Goal: Information Seeking & Learning: Find specific fact

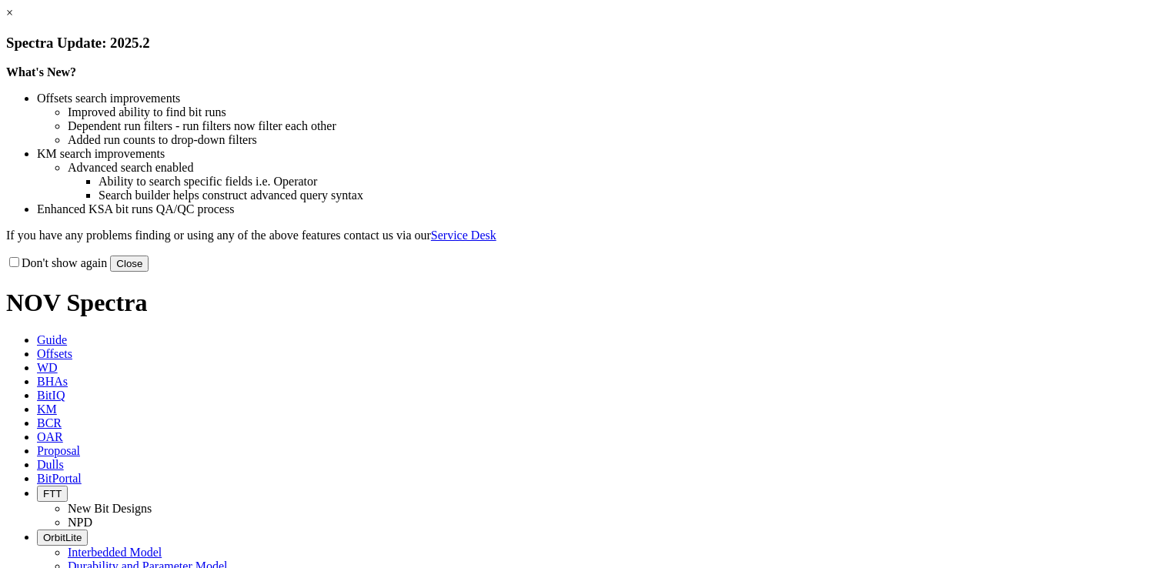
click at [13, 19] on link "×" at bounding box center [9, 12] width 7 height 13
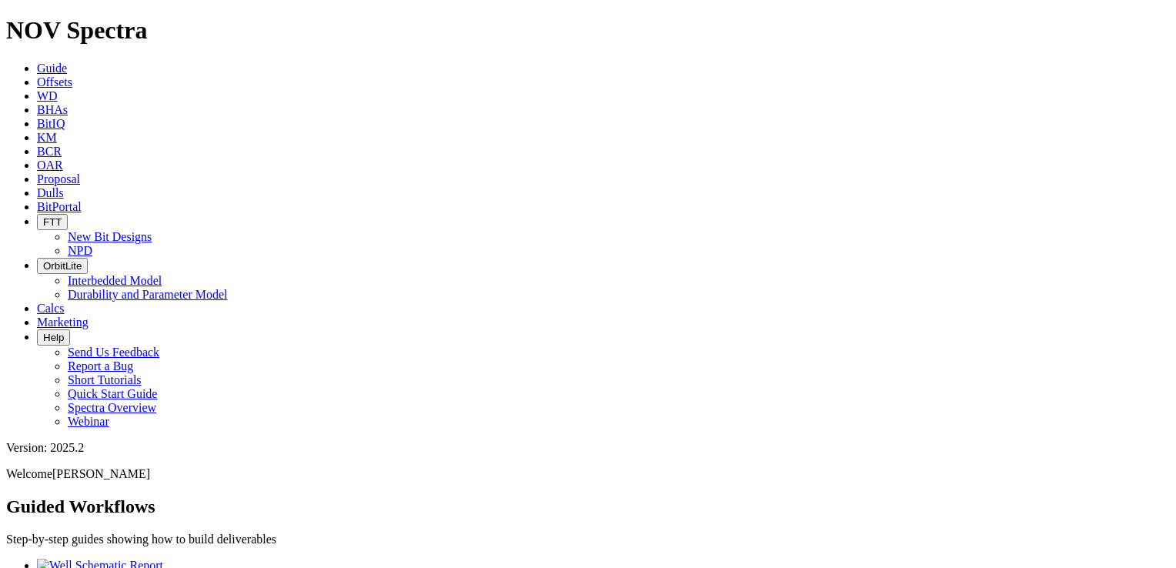
click at [57, 131] on link "KM" at bounding box center [47, 137] width 20 height 13
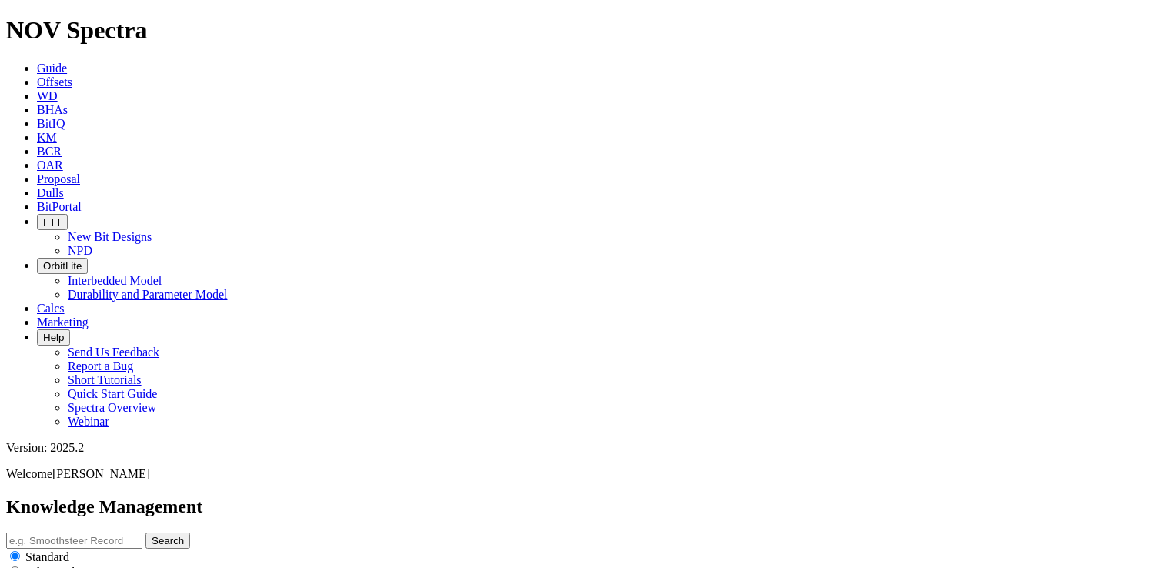
click at [142, 533] on input "text" at bounding box center [74, 541] width 136 height 16
type input "underreaming"
click at [145, 533] on button "Search" at bounding box center [167, 541] width 45 height 16
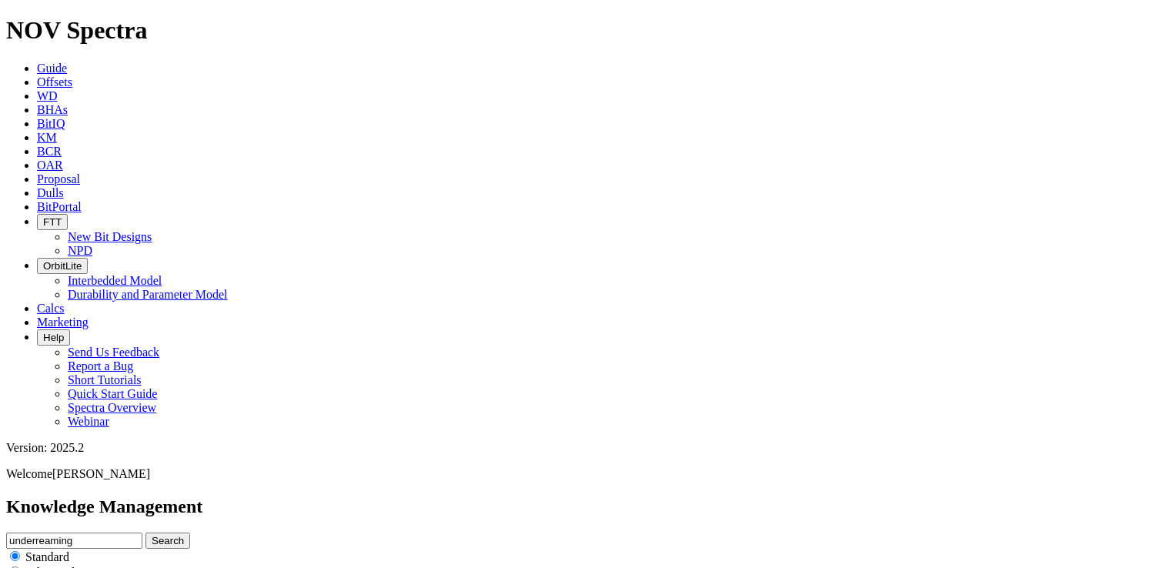
scroll to position [2363, 0]
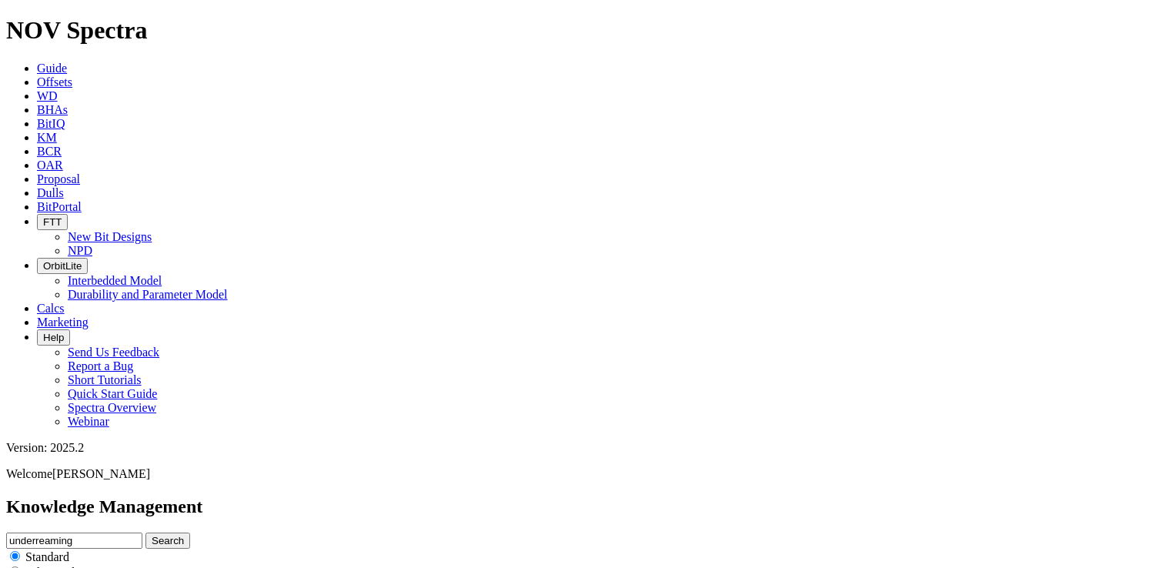
click at [142, 533] on input "underreaming" at bounding box center [74, 541] width 136 height 16
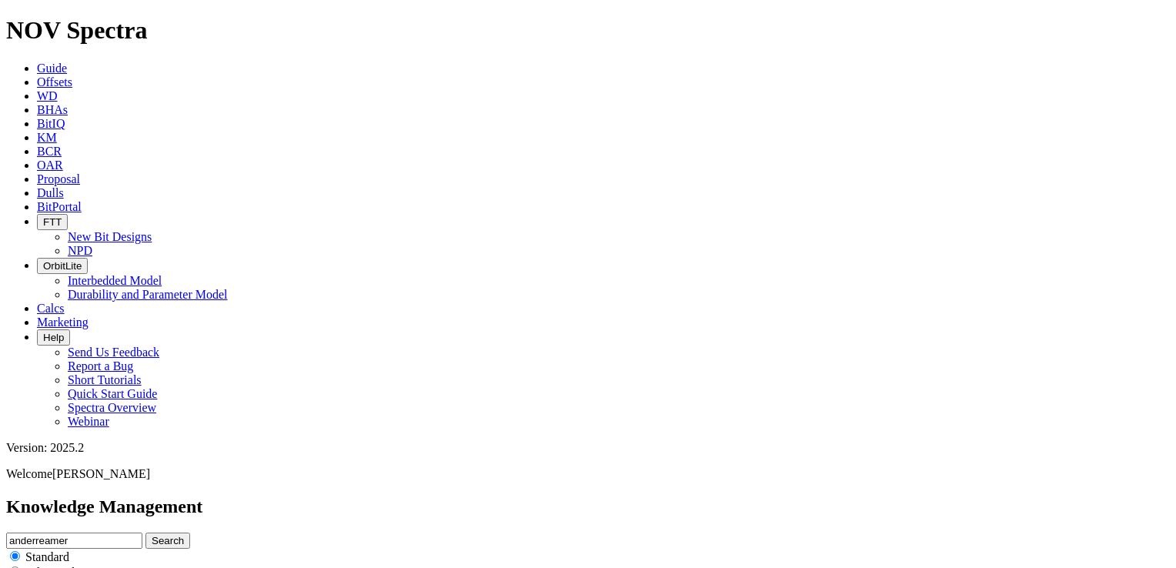
type input "anderreamer"
click at [145, 533] on button "Search" at bounding box center [167, 541] width 45 height 16
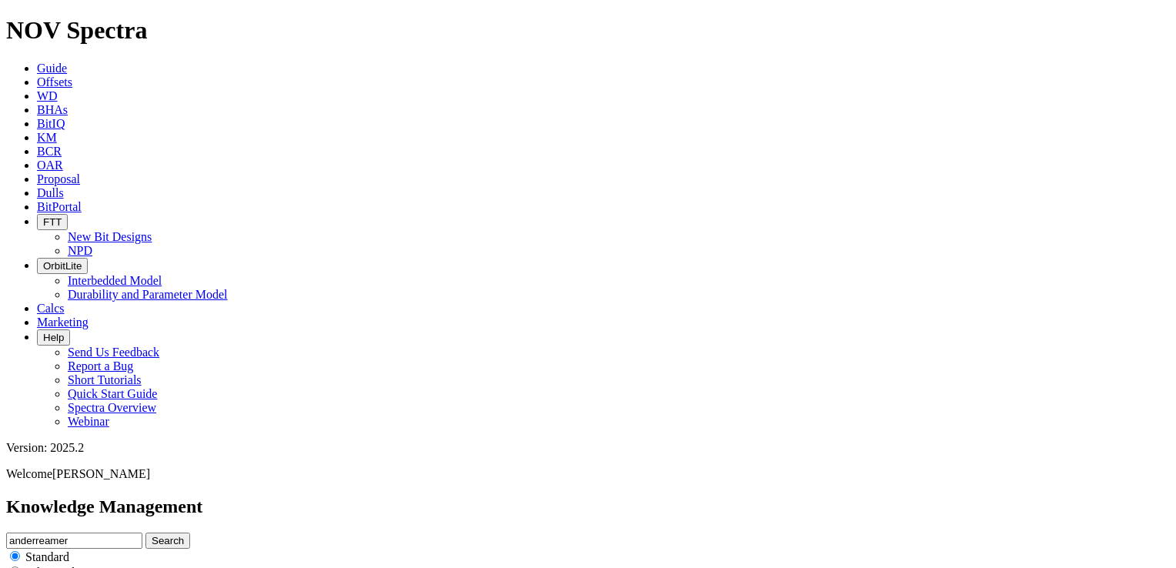
scroll to position [1610, 0]
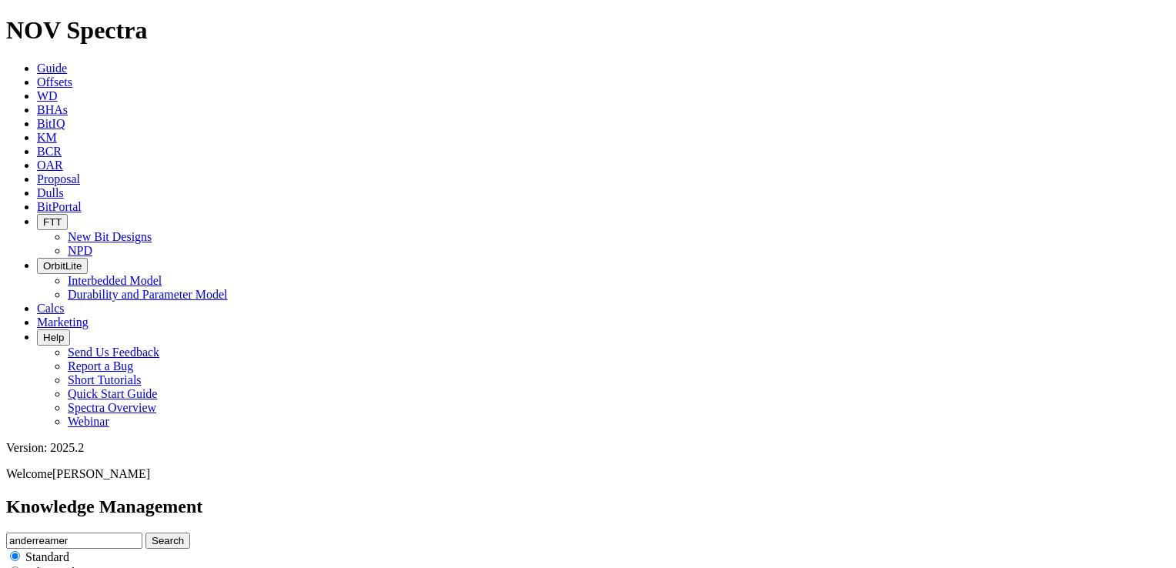
click at [142, 533] on input "anderreamer" at bounding box center [74, 541] width 136 height 16
type input "cement quality"
click at [145, 533] on button "Search" at bounding box center [167, 541] width 45 height 16
drag, startPoint x: 172, startPoint y: 207, endPoint x: 178, endPoint y: 192, distance: 16.3
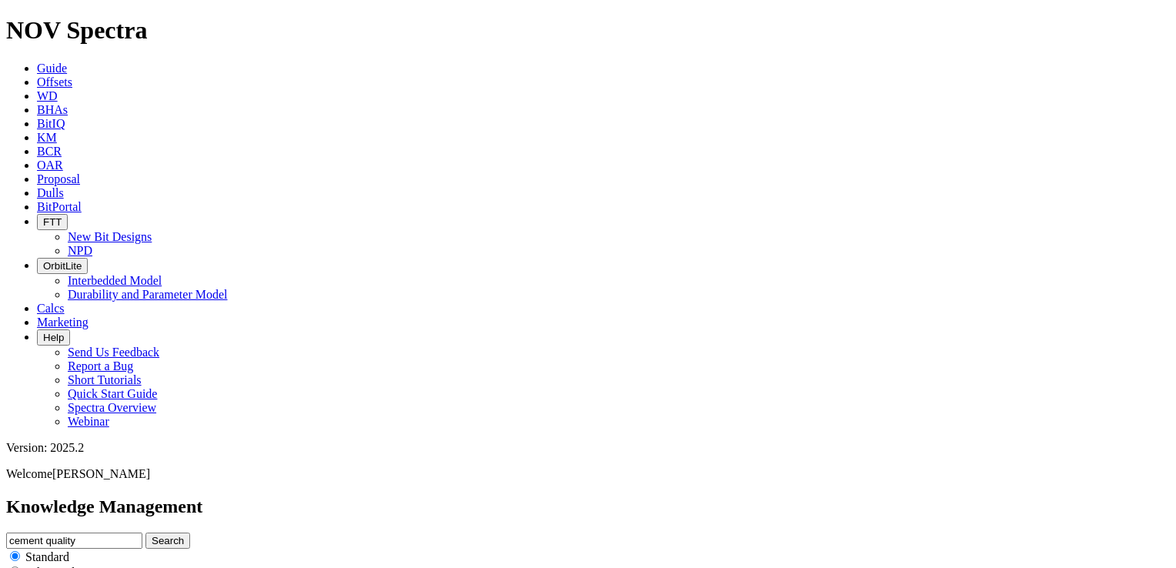
drag, startPoint x: 178, startPoint y: 192, endPoint x: 238, endPoint y: 222, distance: 67.5
drag, startPoint x: 238, startPoint y: 222, endPoint x: 276, endPoint y: 242, distance: 43.0
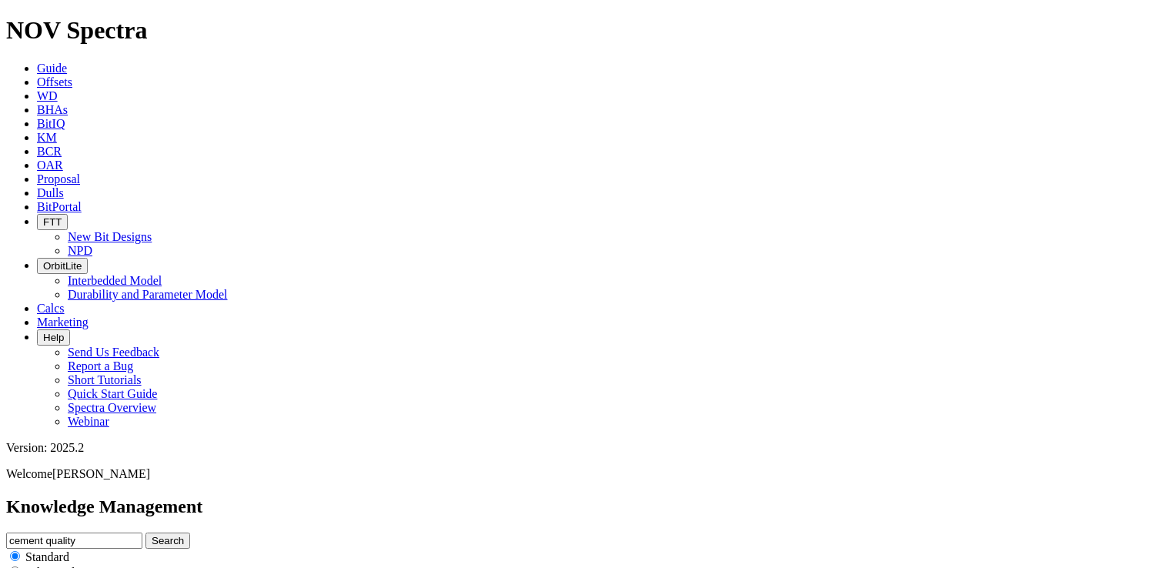
drag, startPoint x: 299, startPoint y: 308, endPoint x: 413, endPoint y: 294, distance: 114.8
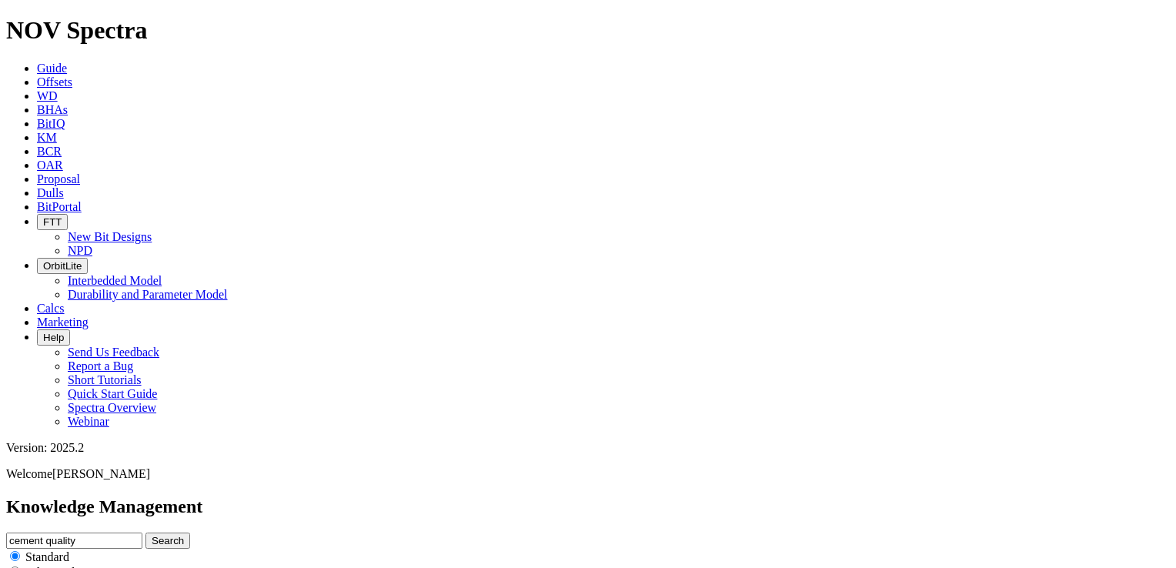
scroll to position [0, 0]
click at [142, 533] on input "cement quality" at bounding box center [74, 541] width 136 height 16
type input "blackbox"
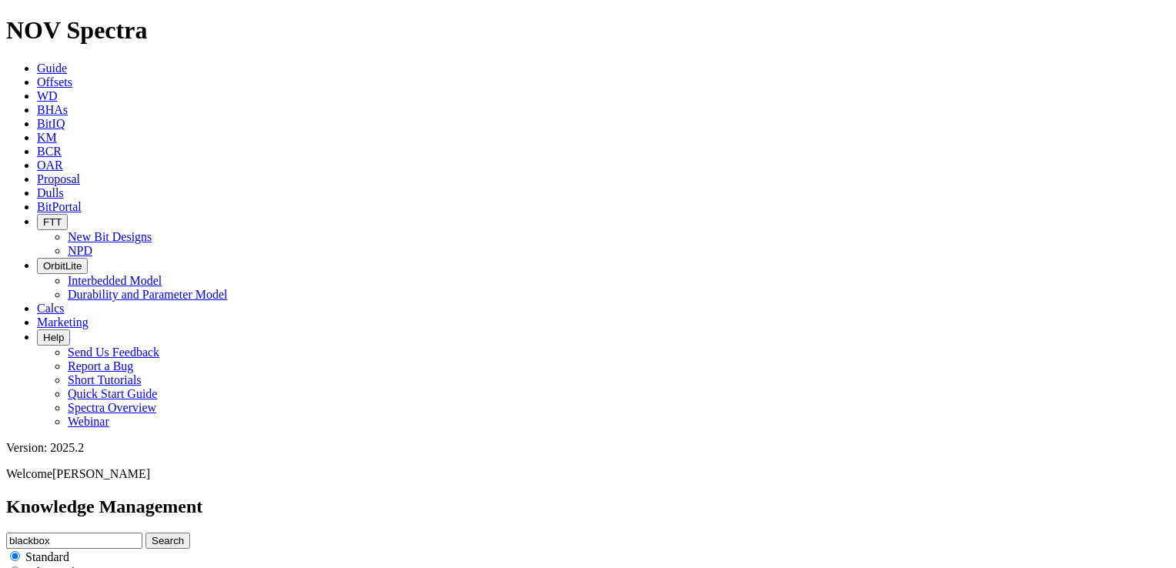
click at [145, 533] on button "Search" at bounding box center [167, 541] width 45 height 16
type input "blackbox eclipse"
click at [145, 533] on button "Search" at bounding box center [167, 541] width 45 height 16
click at [142, 533] on input "blackbox eclipse" at bounding box center [74, 541] width 136 height 16
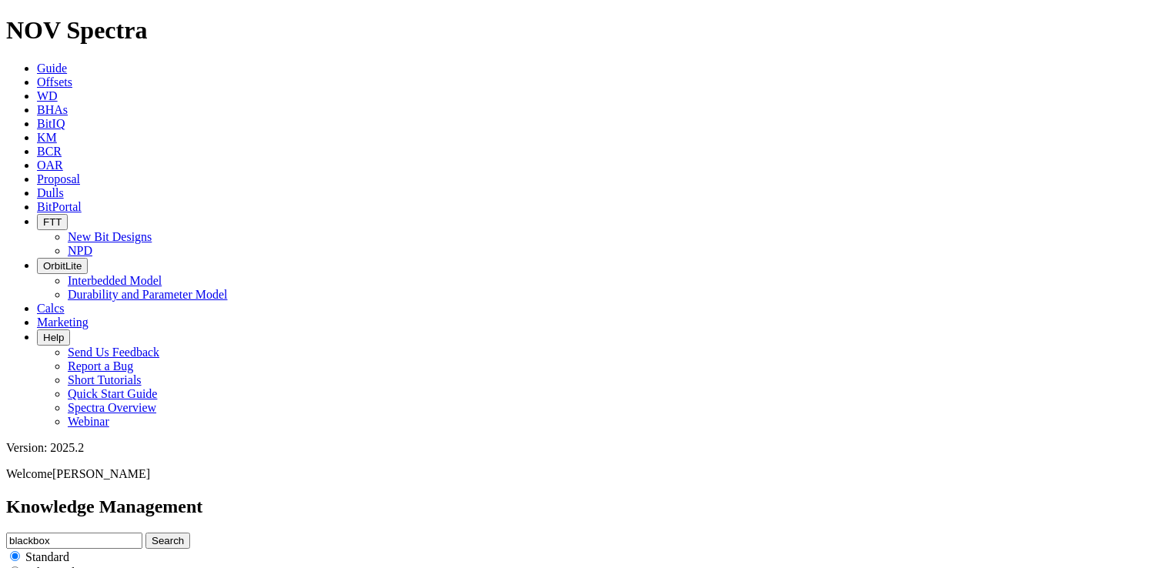
type input "blackbox"
click at [145, 533] on button "Search" at bounding box center [167, 541] width 45 height 16
click at [142, 533] on input "blackbox" at bounding box center [74, 541] width 136 height 16
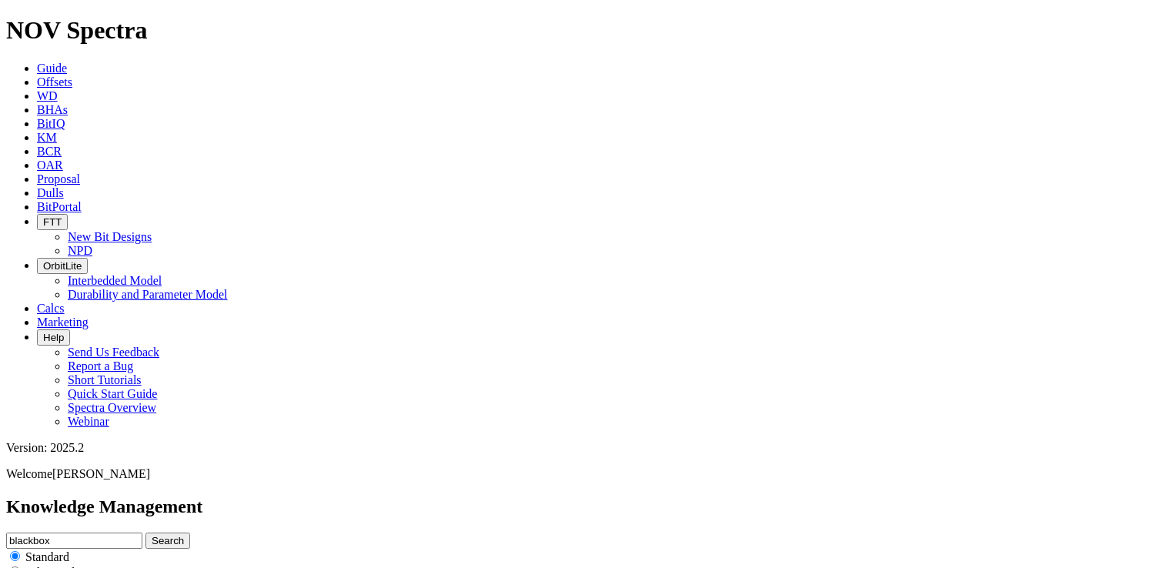
paste input "Tolteq"
type input "Tolteq"
click at [145, 533] on button "Search" at bounding box center [167, 541] width 45 height 16
